Goal: Task Accomplishment & Management: Use online tool/utility

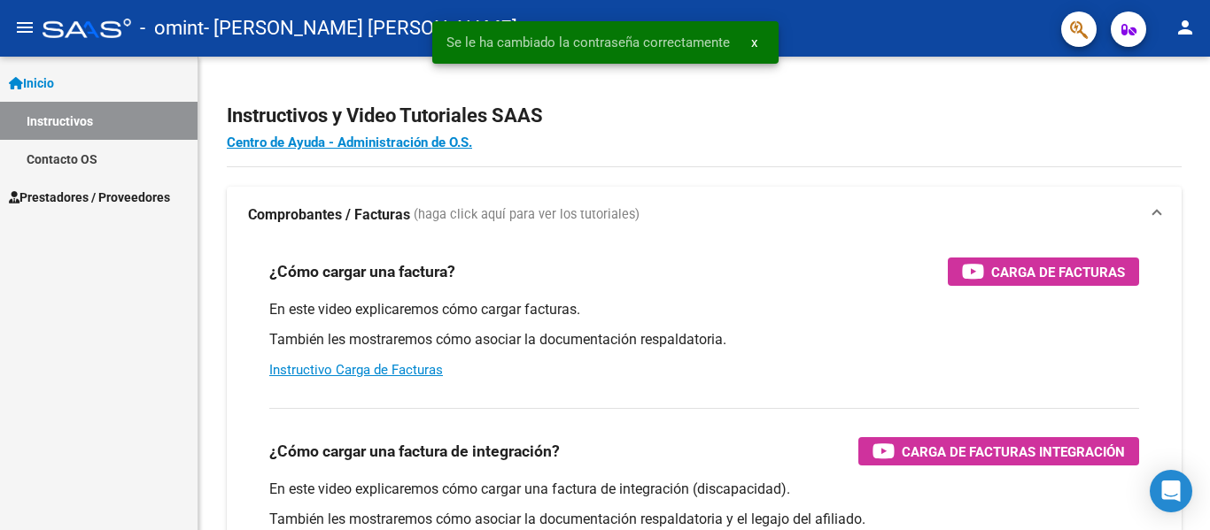
scroll to position [1364, 0]
click at [989, 196] on mat-expansion-panel-header "Comprobantes / Facturas (haga click aquí para ver los tutoriales)" at bounding box center [704, 215] width 955 height 57
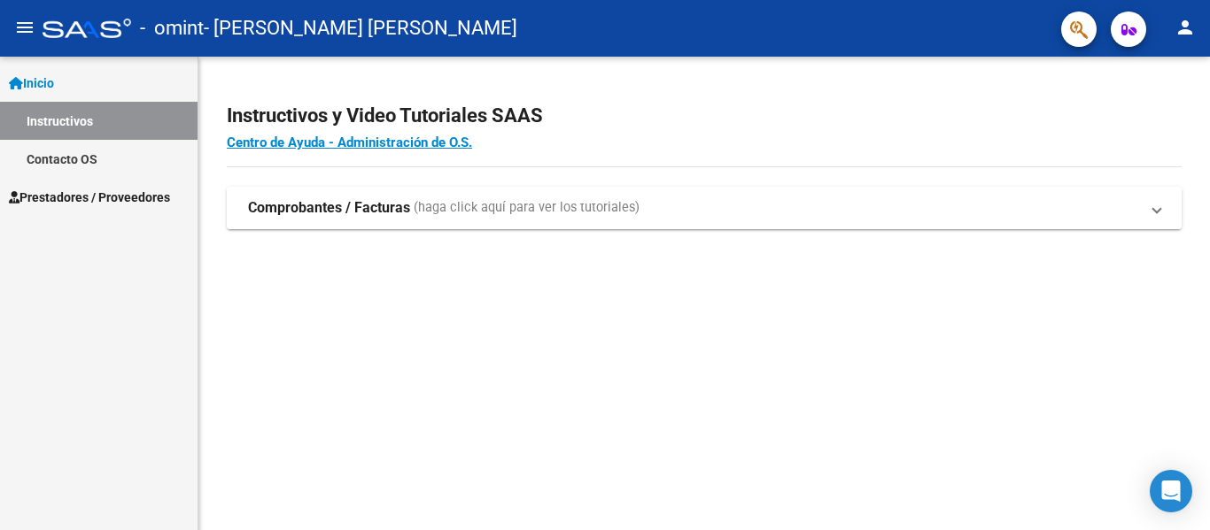
click at [327, 213] on strong "Comprobantes / Facturas" at bounding box center [329, 207] width 162 height 19
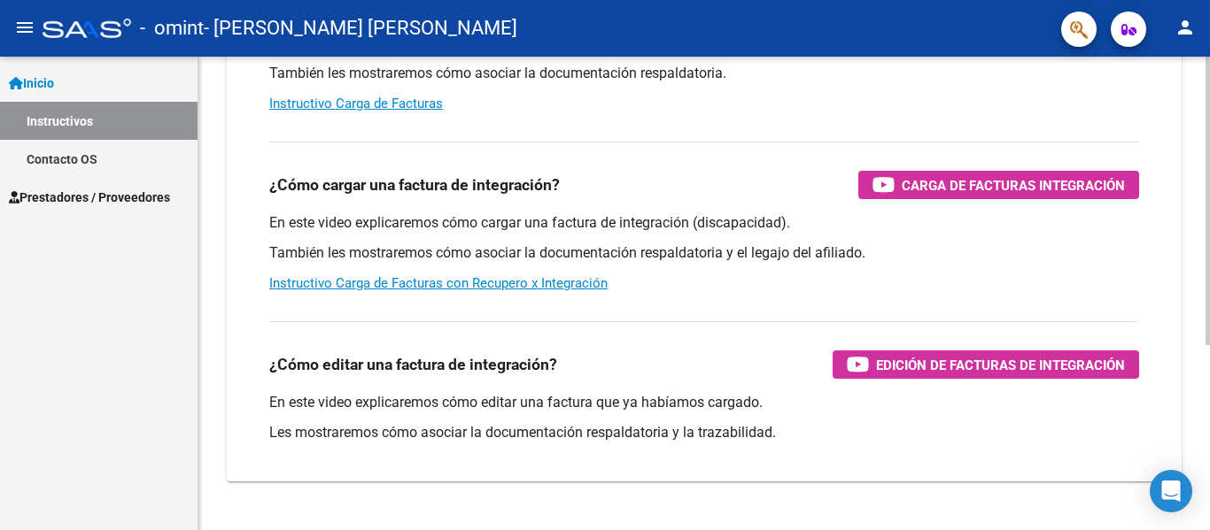
scroll to position [303, 0]
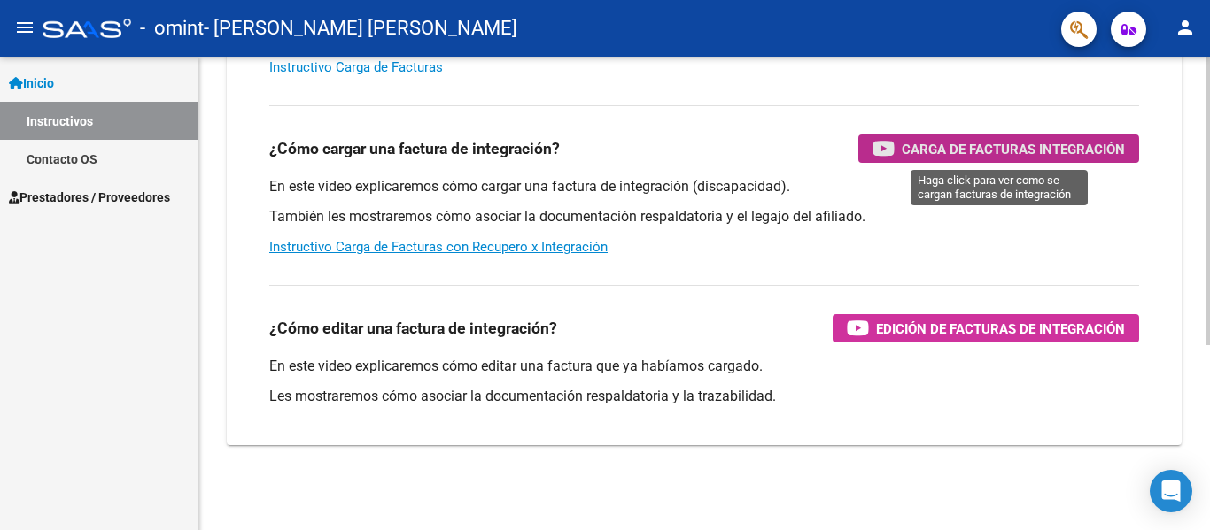
click at [999, 157] on span "Carga de Facturas Integración" at bounding box center [1013, 149] width 223 height 22
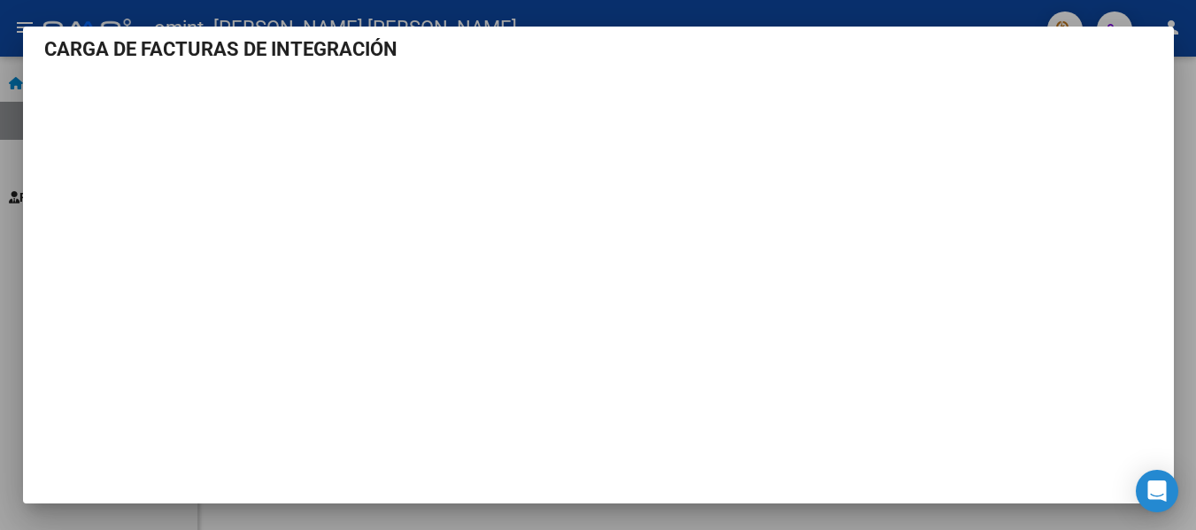
scroll to position [9, 0]
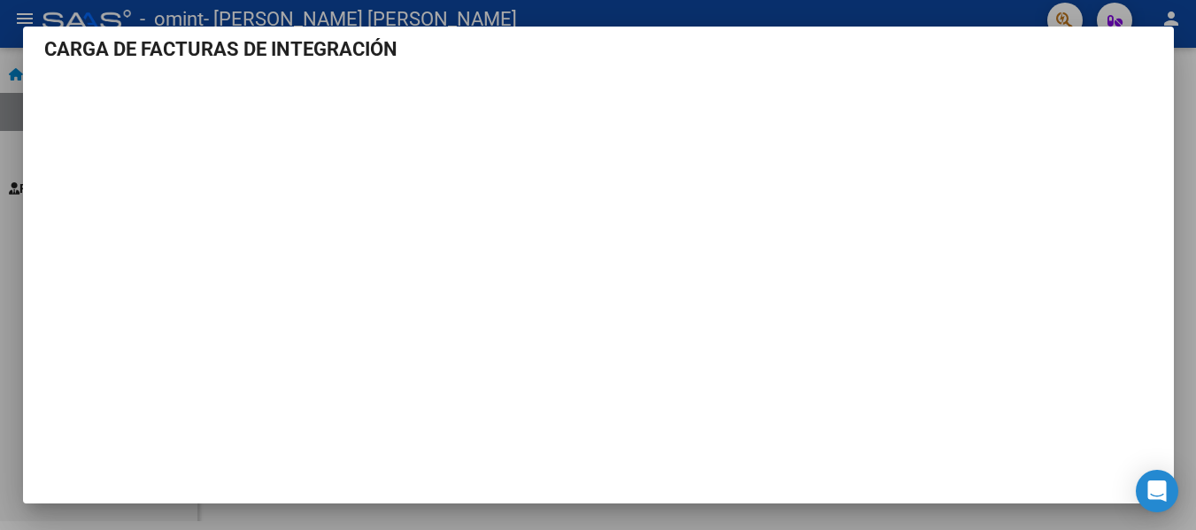
click at [1186, 120] on div at bounding box center [598, 265] width 1196 height 530
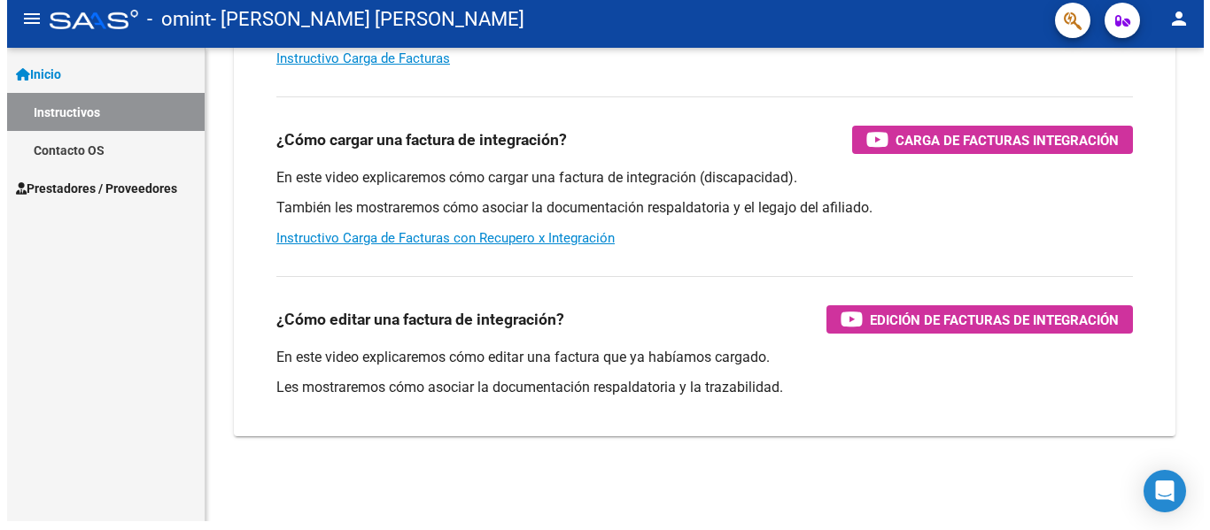
scroll to position [0, 0]
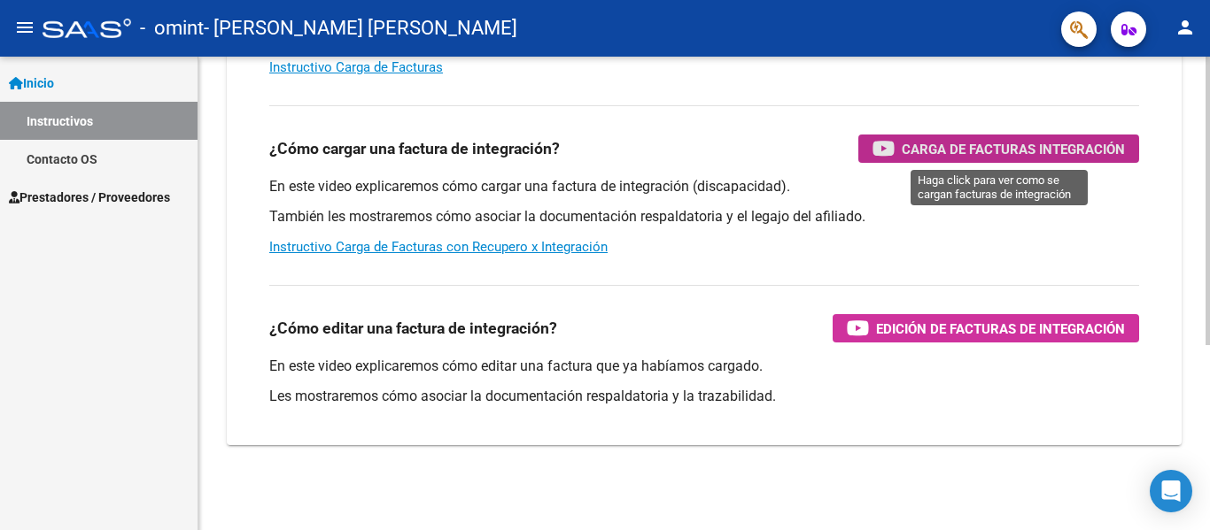
click at [990, 149] on span "Carga de Facturas Integración" at bounding box center [1013, 149] width 223 height 22
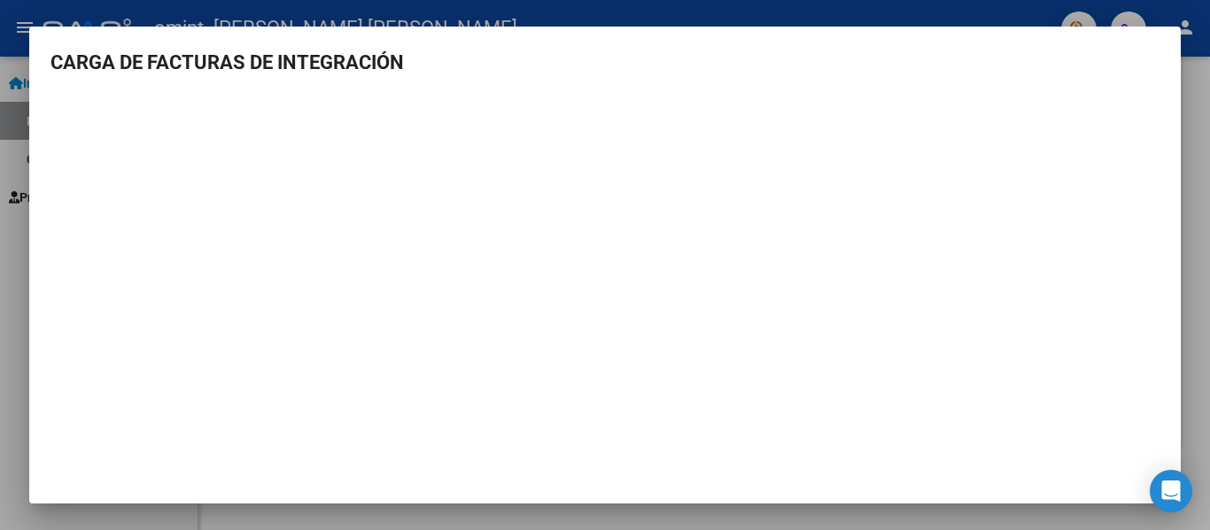
click at [1195, 93] on div at bounding box center [605, 265] width 1210 height 530
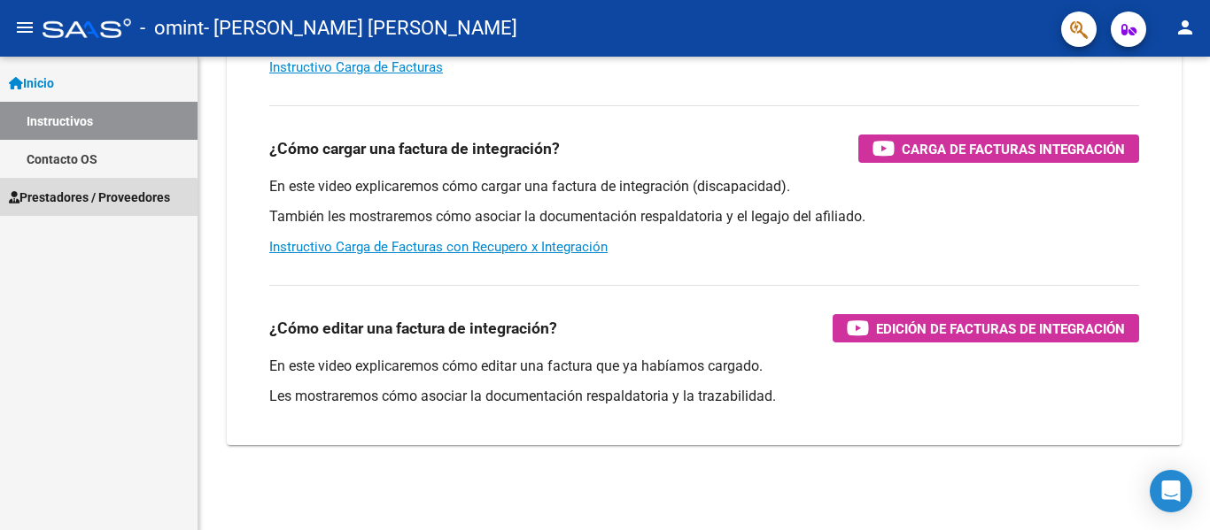
click at [66, 202] on span "Prestadores / Proveedores" at bounding box center [89, 197] width 161 height 19
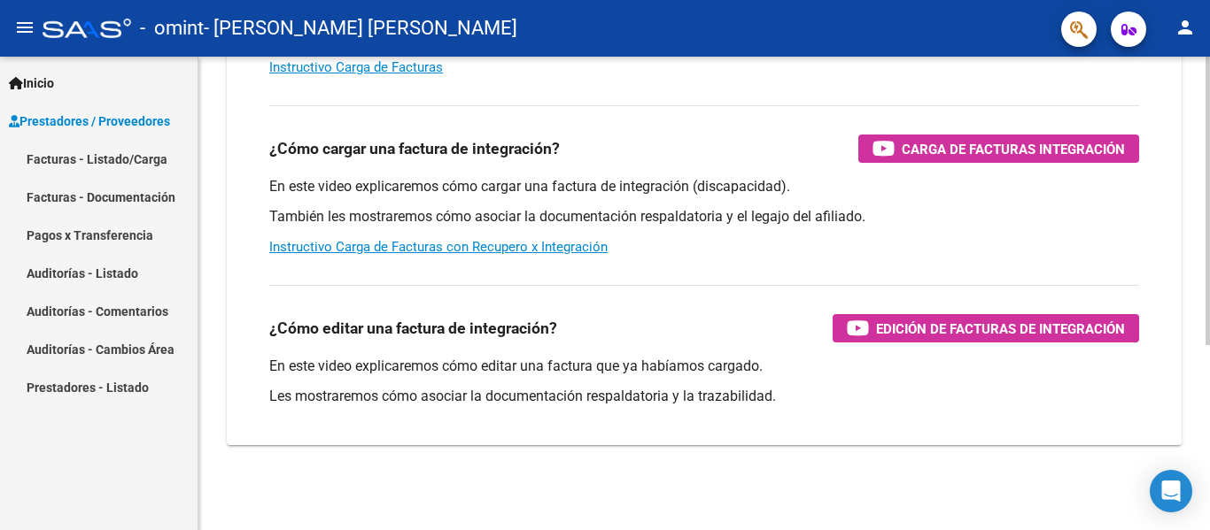
click at [329, 286] on div "¿Cómo editar una factura de integración? Edición de Facturas de integración En …" at bounding box center [704, 351] width 912 height 160
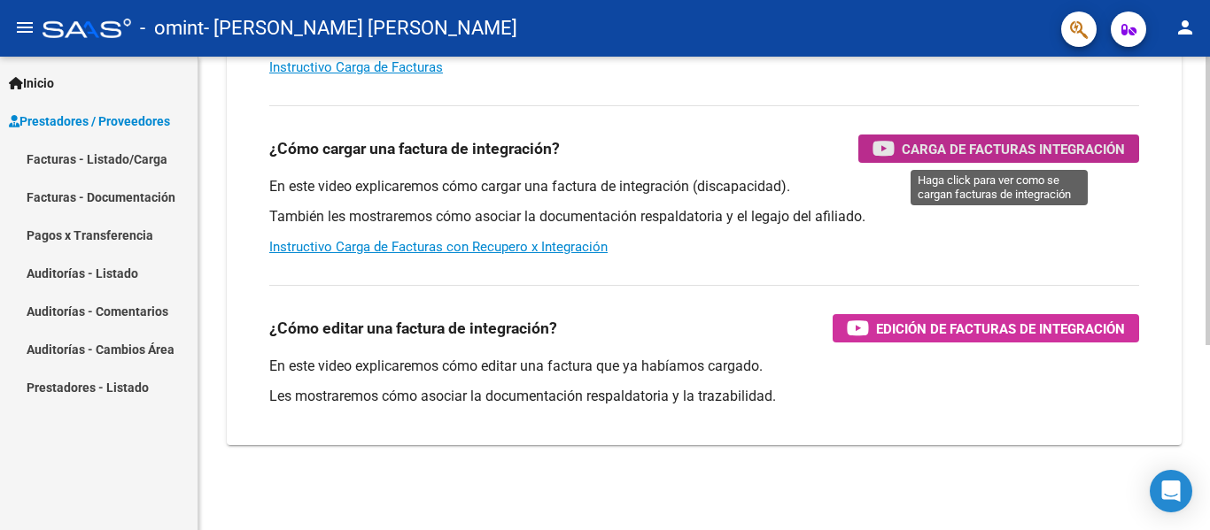
click at [1023, 140] on span "Carga de Facturas Integración" at bounding box center [1013, 149] width 223 height 22
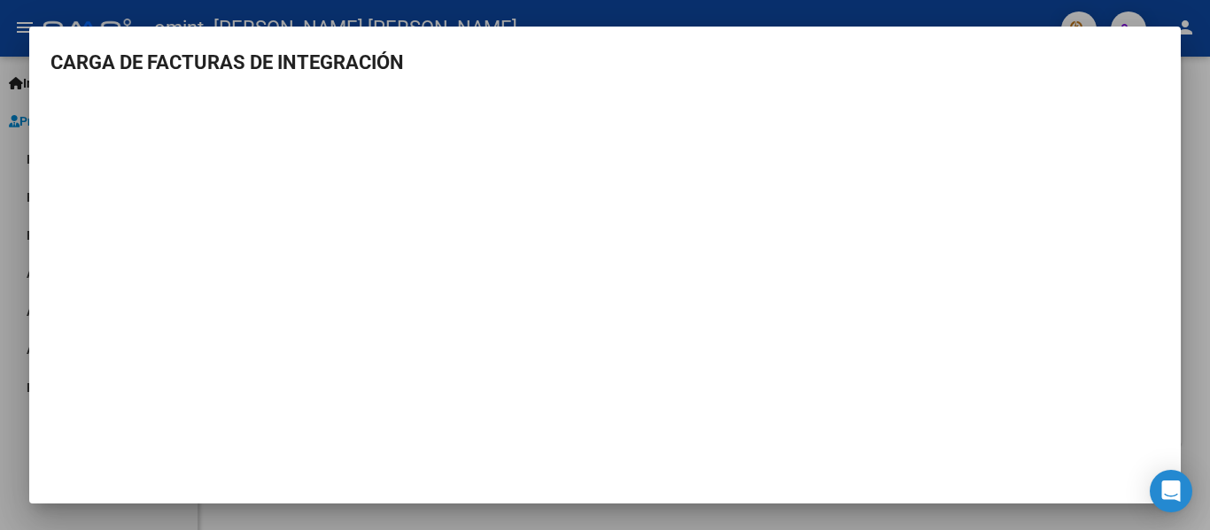
click at [1198, 102] on div at bounding box center [605, 265] width 1210 height 530
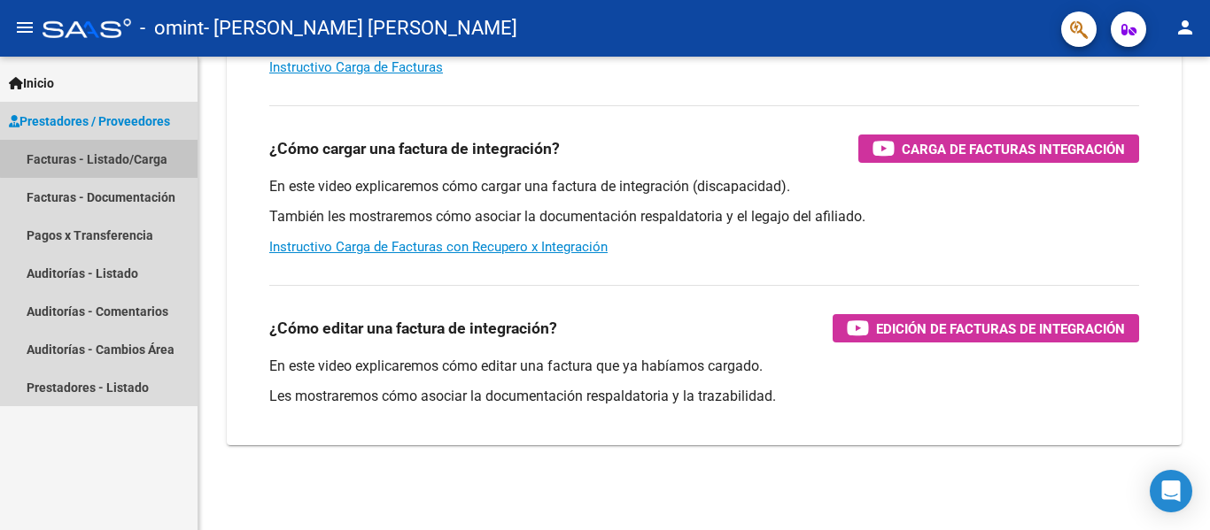
click at [112, 158] on link "Facturas - Listado/Carga" at bounding box center [98, 159] width 197 height 38
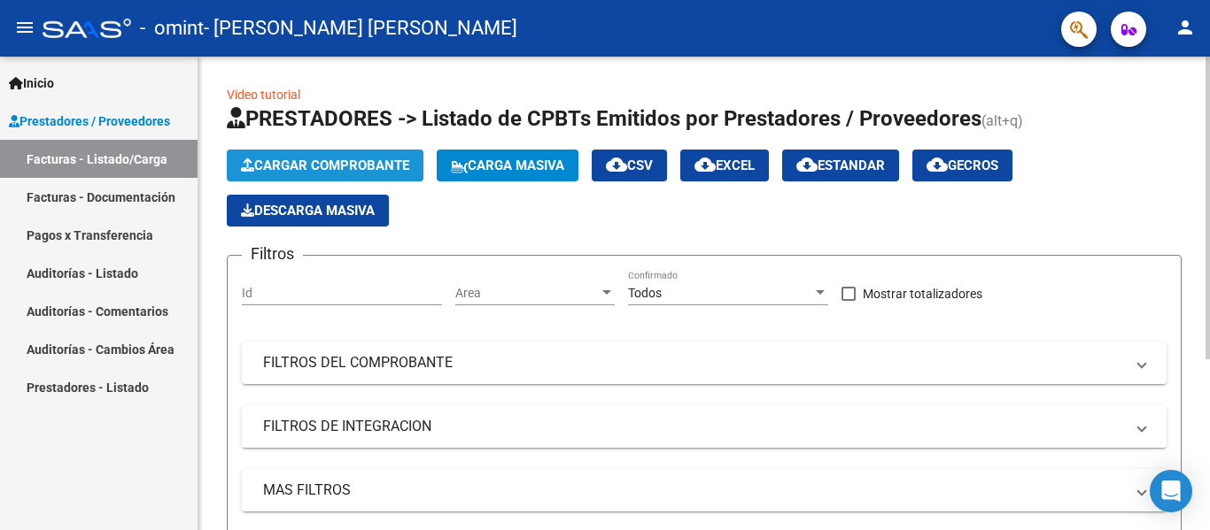
click at [359, 159] on span "Cargar Comprobante" at bounding box center [325, 166] width 168 height 16
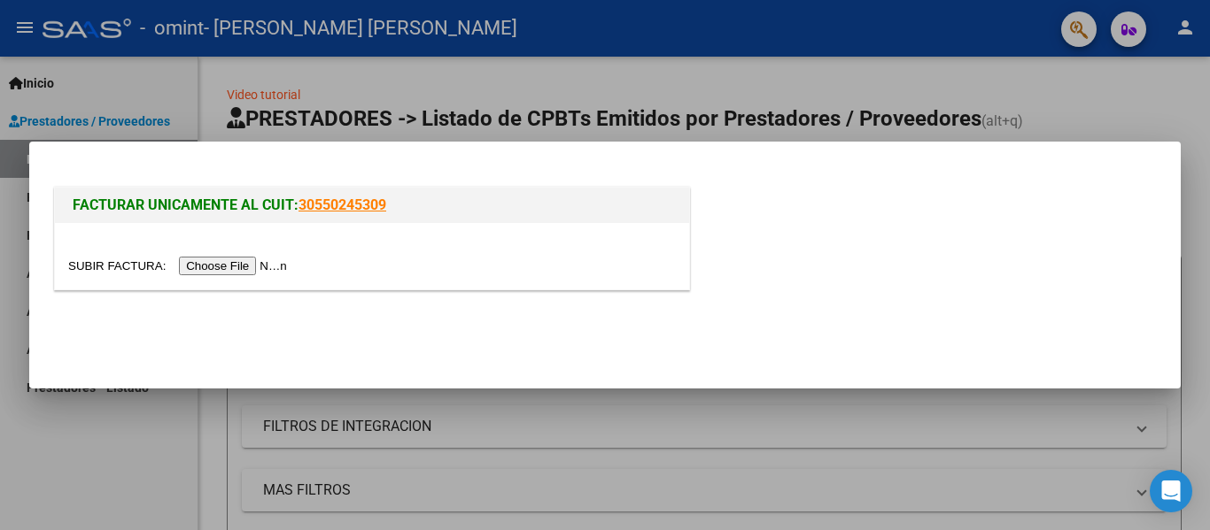
click at [234, 269] on input "file" at bounding box center [180, 266] width 224 height 19
click at [633, 415] on div at bounding box center [605, 265] width 1210 height 530
